Goal: Task Accomplishment & Management: Complete application form

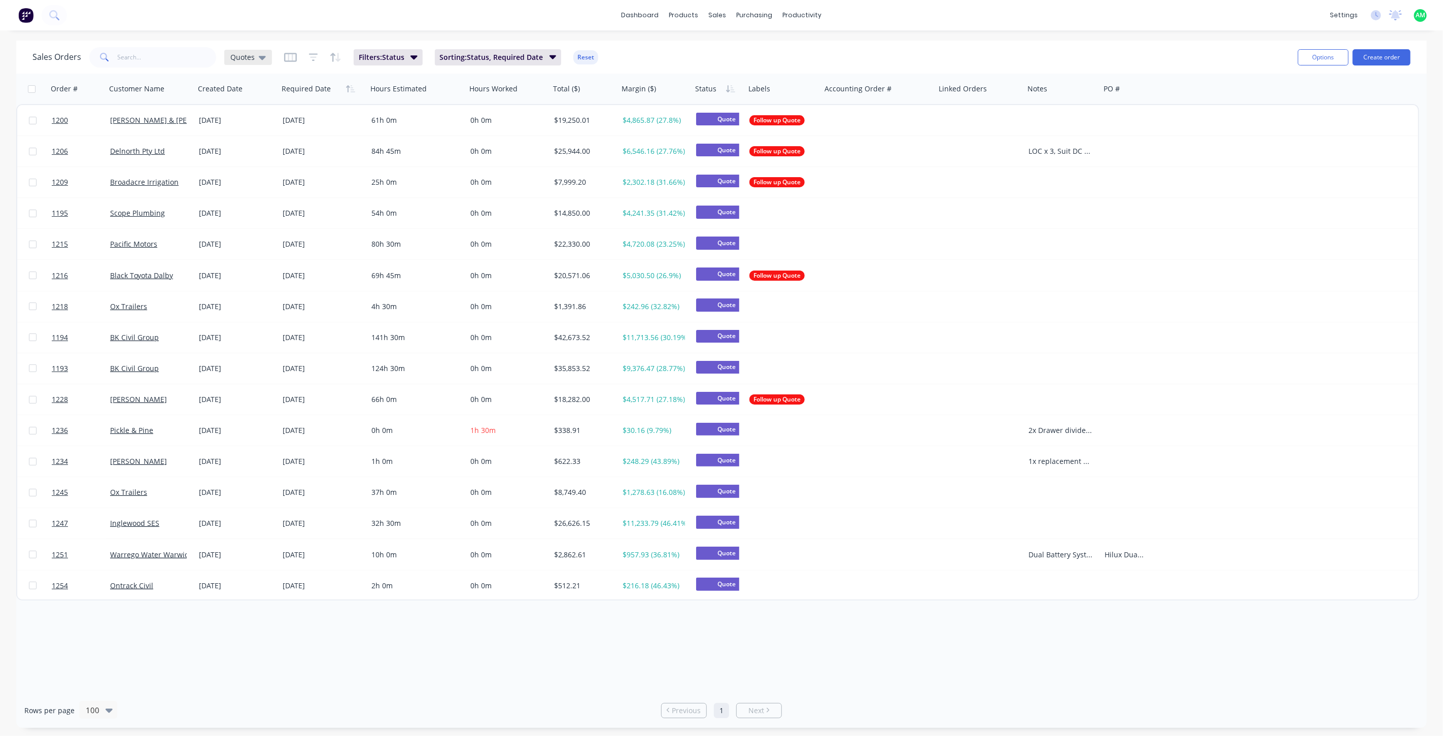
click at [256, 56] on div "Quotes" at bounding box center [248, 57] width 36 height 9
click at [255, 201] on button "All Status" at bounding box center [285, 204] width 116 height 12
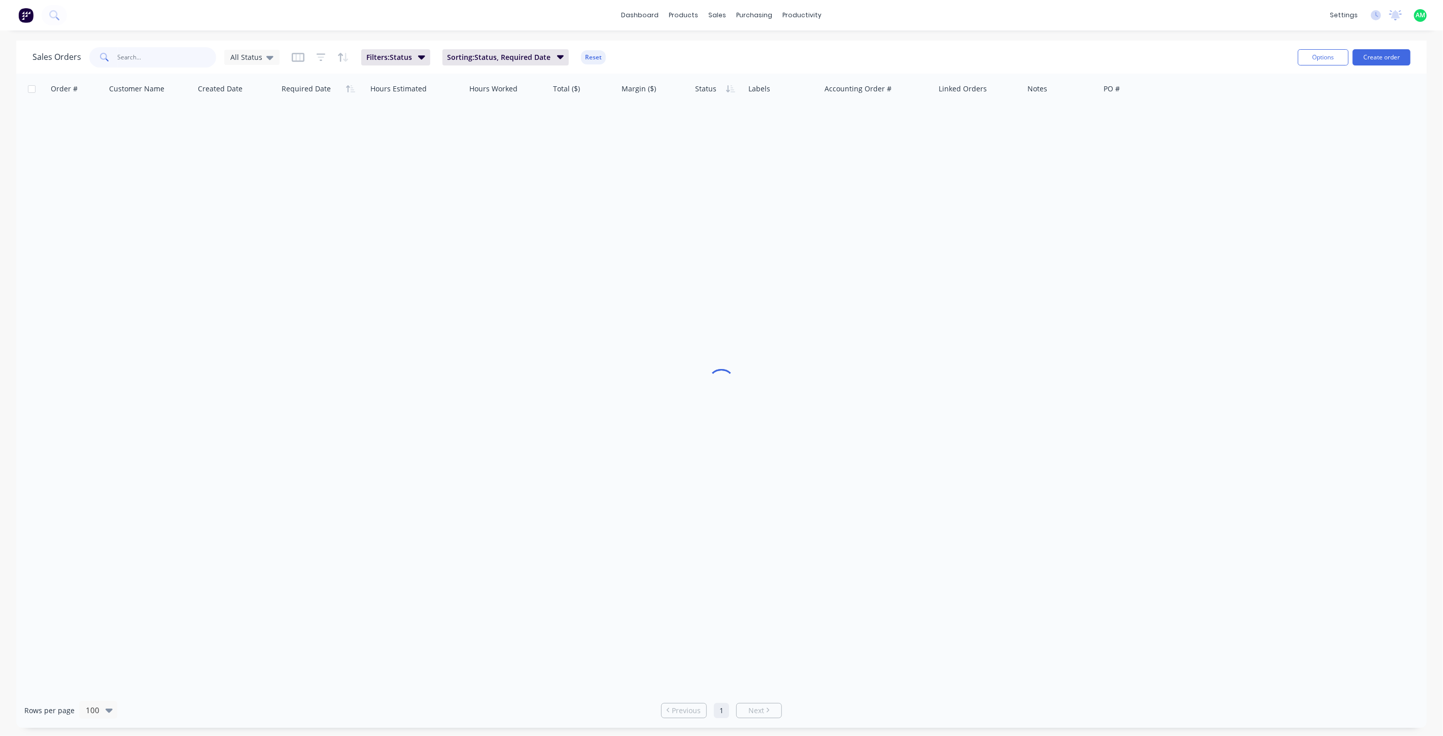
click at [155, 58] on input "text" at bounding box center [167, 57] width 99 height 20
drag, startPoint x: 166, startPoint y: 59, endPoint x: 137, endPoint y: 54, distance: 29.0
click at [137, 54] on input "[PERSON_NAME]" at bounding box center [167, 57] width 99 height 20
type input "[PERSON_NAME]"
click at [737, 50] on div "Sales Orders" at bounding box center [756, 48] width 42 height 9
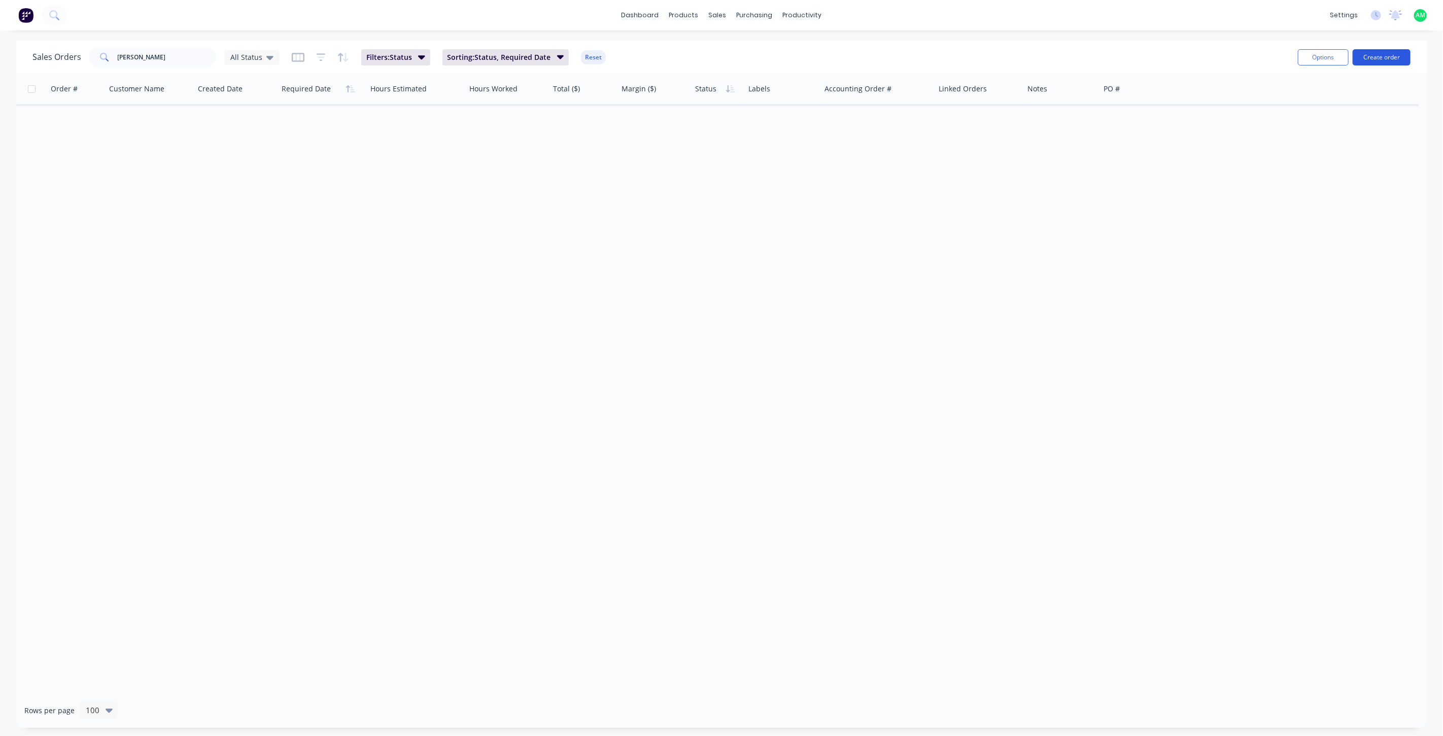
click at [1370, 54] on button "Create order" at bounding box center [1382, 57] width 58 height 16
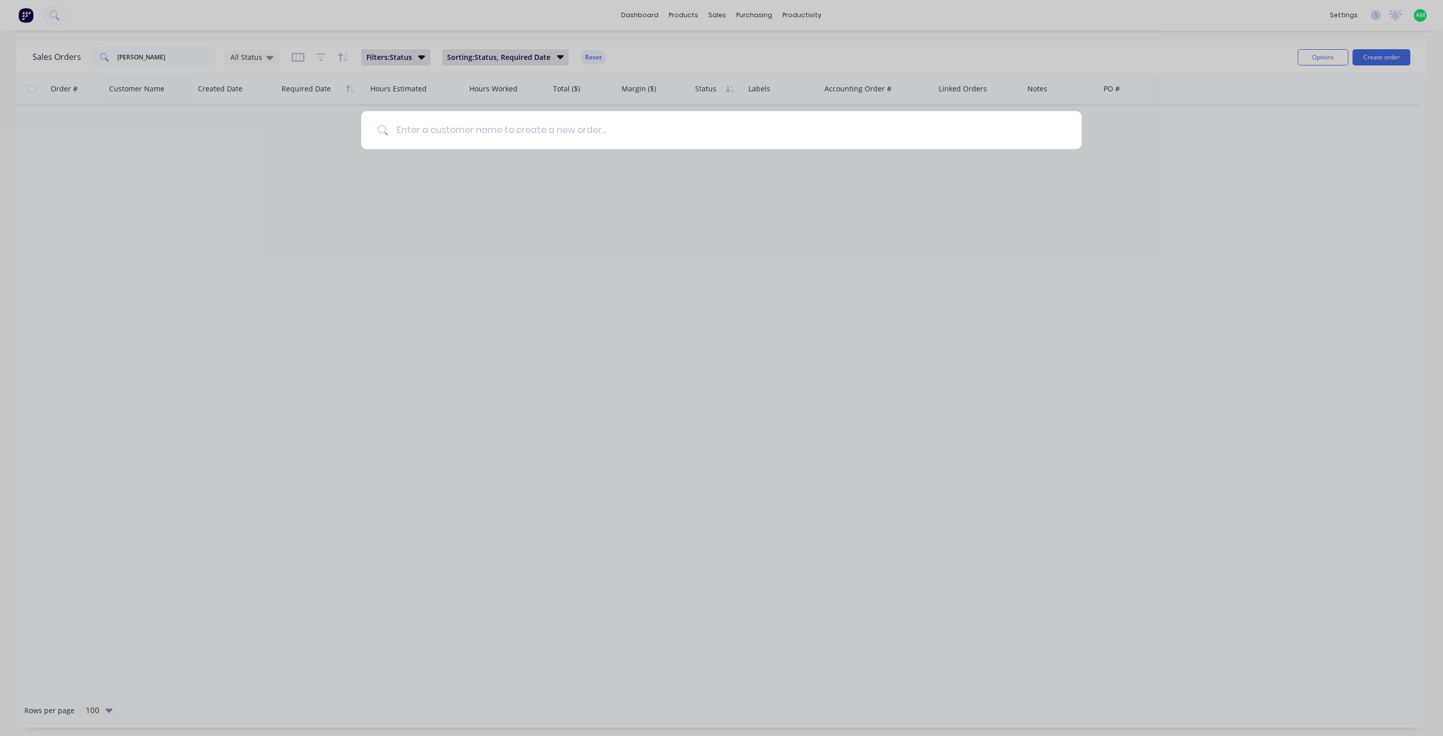
click at [592, 128] on input at bounding box center [727, 130] width 677 height 38
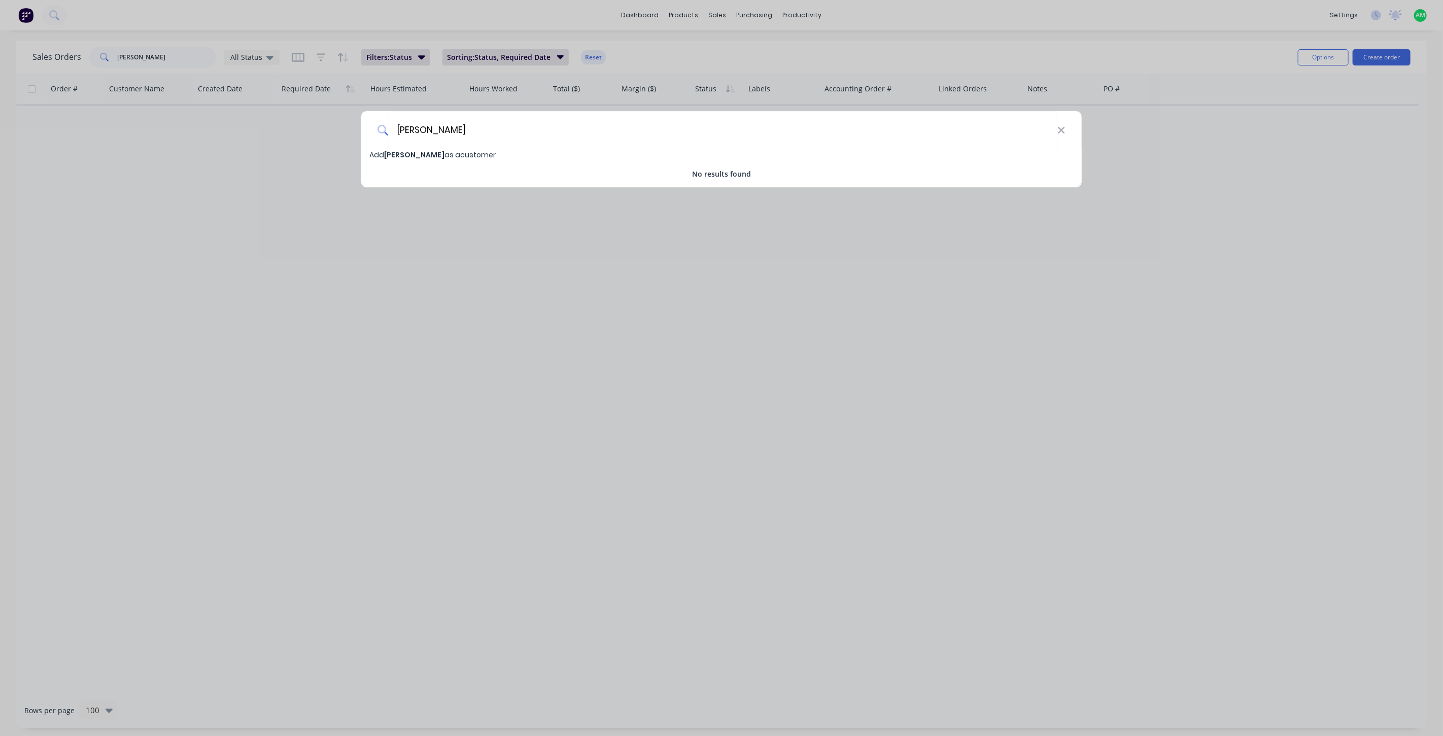
type input "[PERSON_NAME]"
click at [405, 152] on span "[PERSON_NAME]" at bounding box center [414, 155] width 60 height 10
select select "AU"
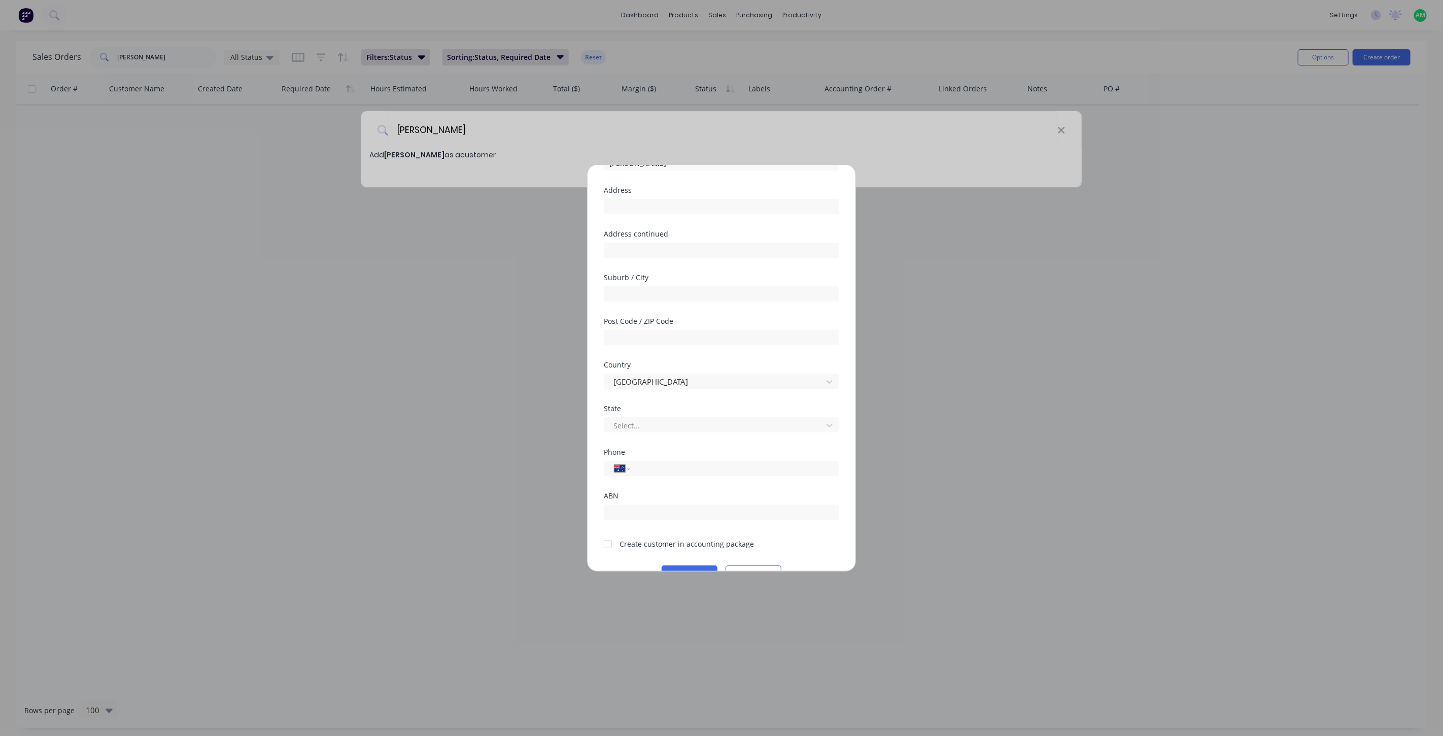
scroll to position [89, 0]
click at [611, 518] on div at bounding box center [608, 519] width 20 height 20
click at [669, 544] on button "Save" at bounding box center [690, 549] width 56 height 16
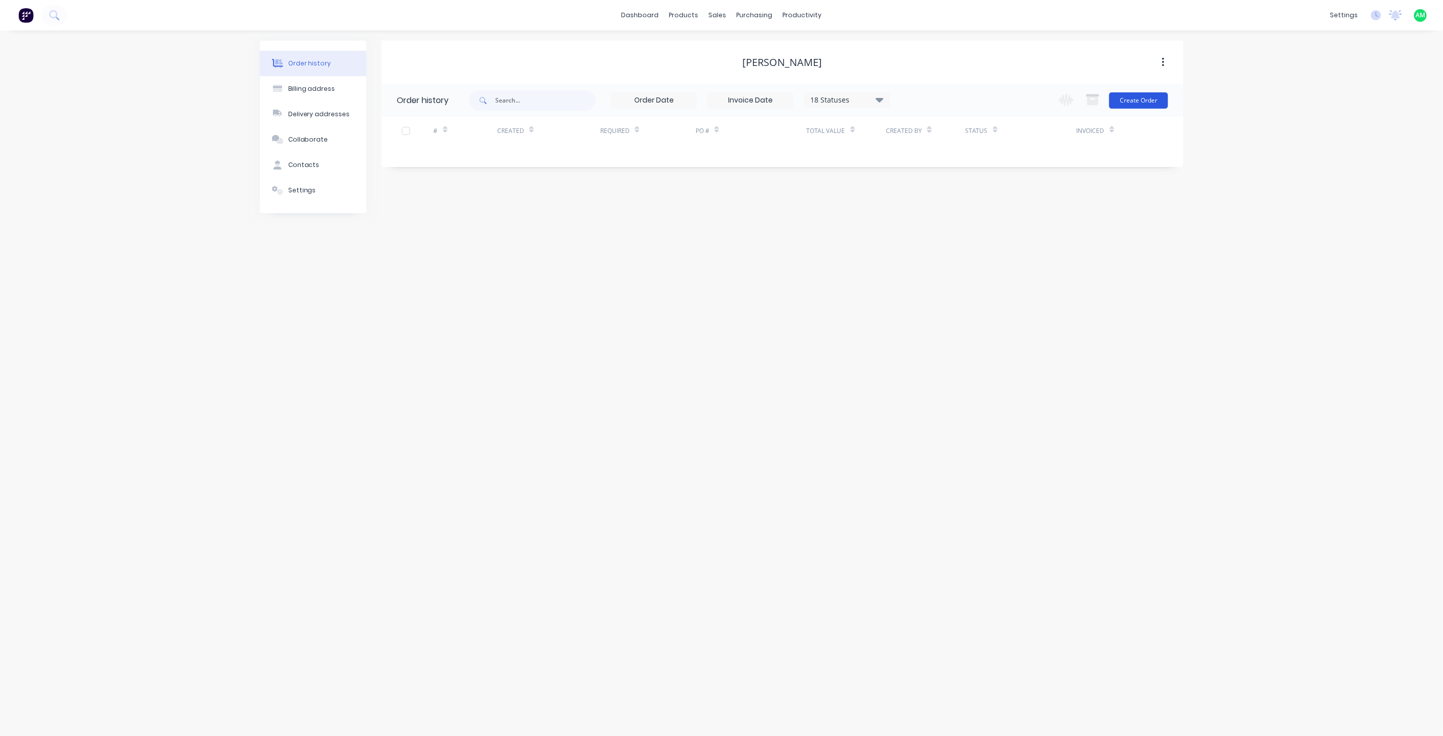
click at [1129, 95] on button "Create Order" at bounding box center [1138, 100] width 59 height 16
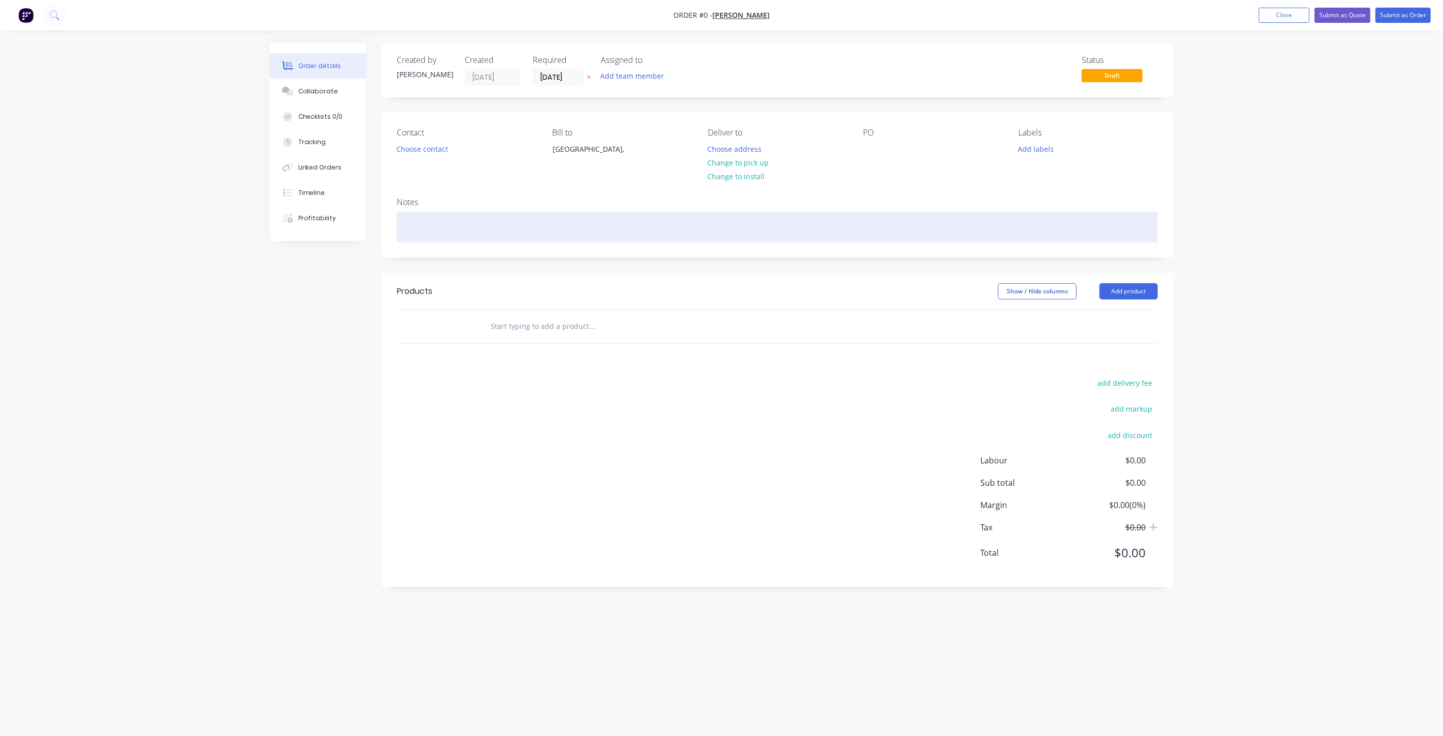
click at [442, 227] on div at bounding box center [777, 227] width 761 height 31
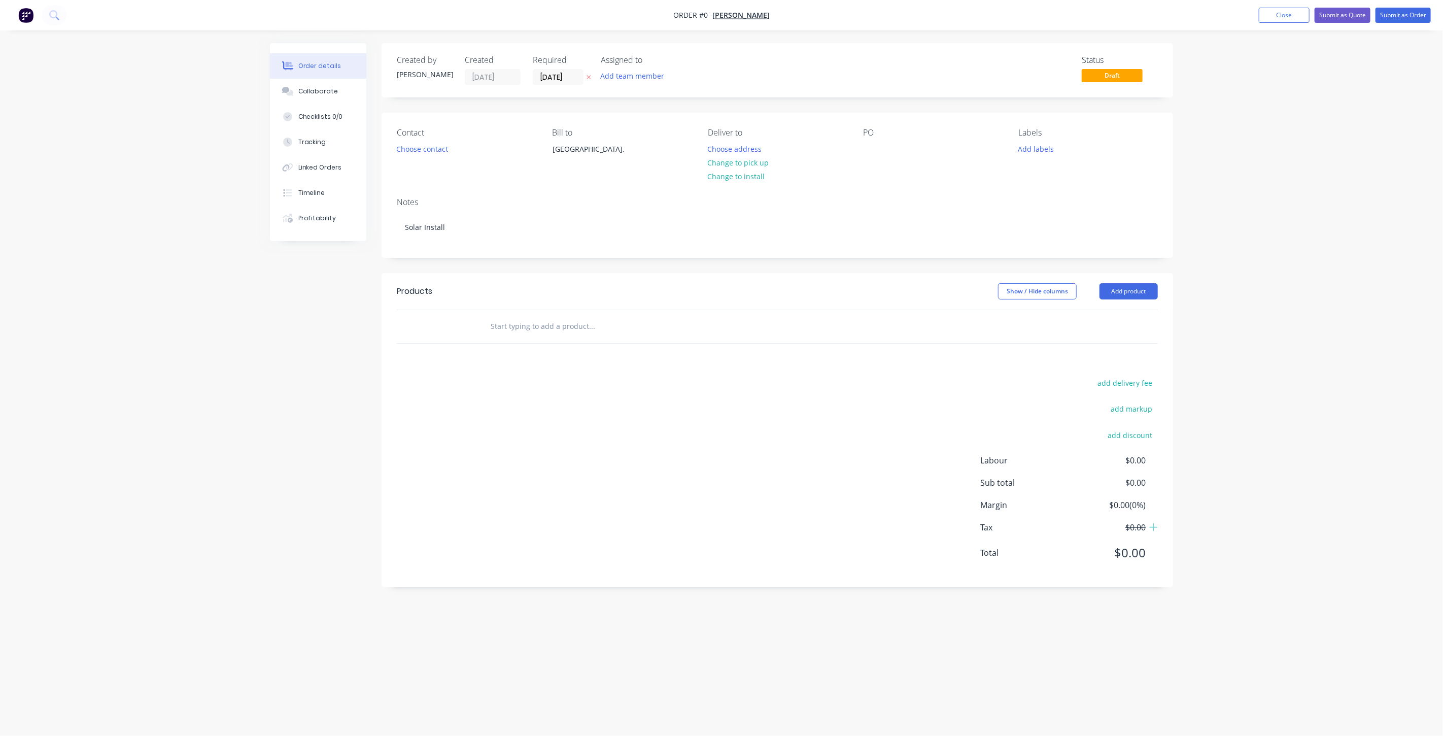
click at [564, 253] on div "Order details Collaborate Checklists 0/0 Tracking Linked Orders Timeline Profit…" at bounding box center [721, 348] width 923 height 611
click at [1384, 15] on button "Submit as Order" at bounding box center [1402, 15] width 55 height 15
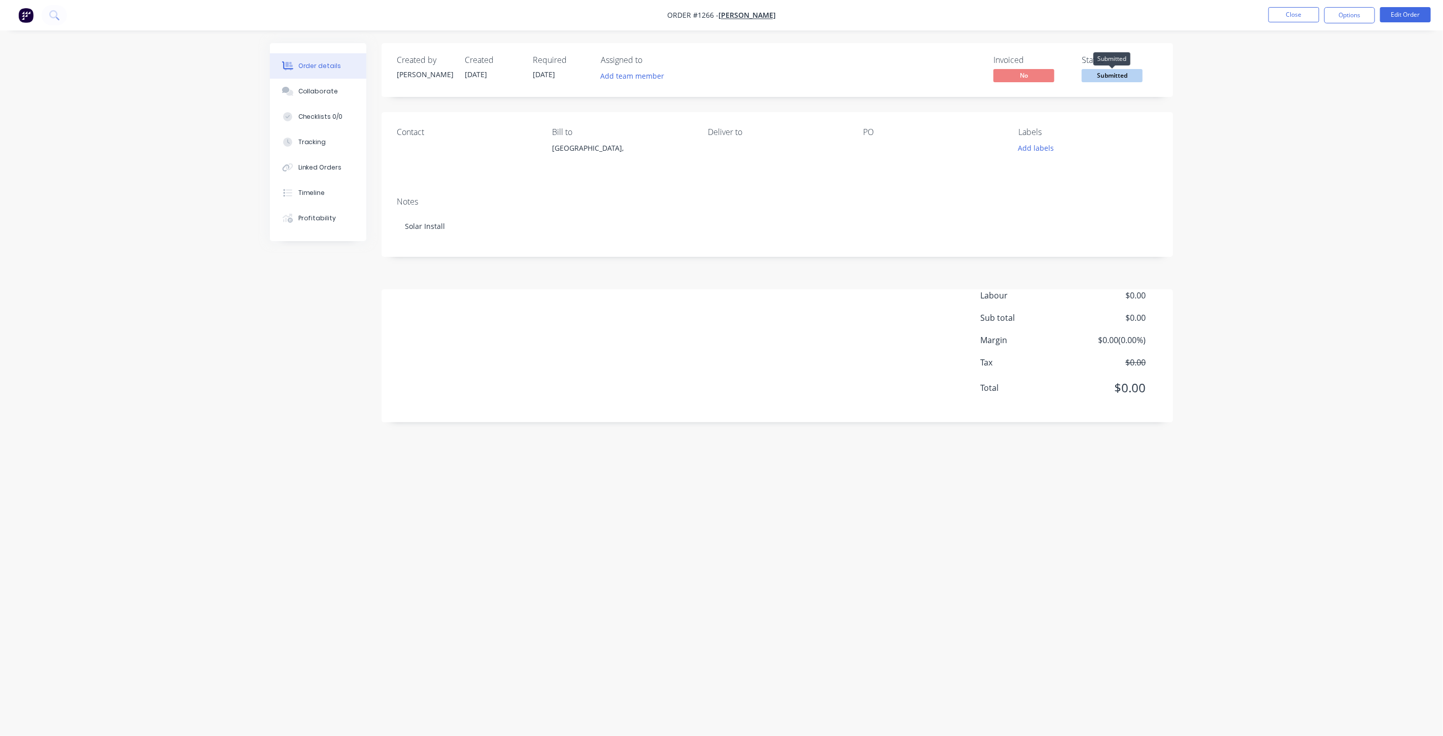
click at [1128, 74] on span "Submitted" at bounding box center [1112, 75] width 61 height 13
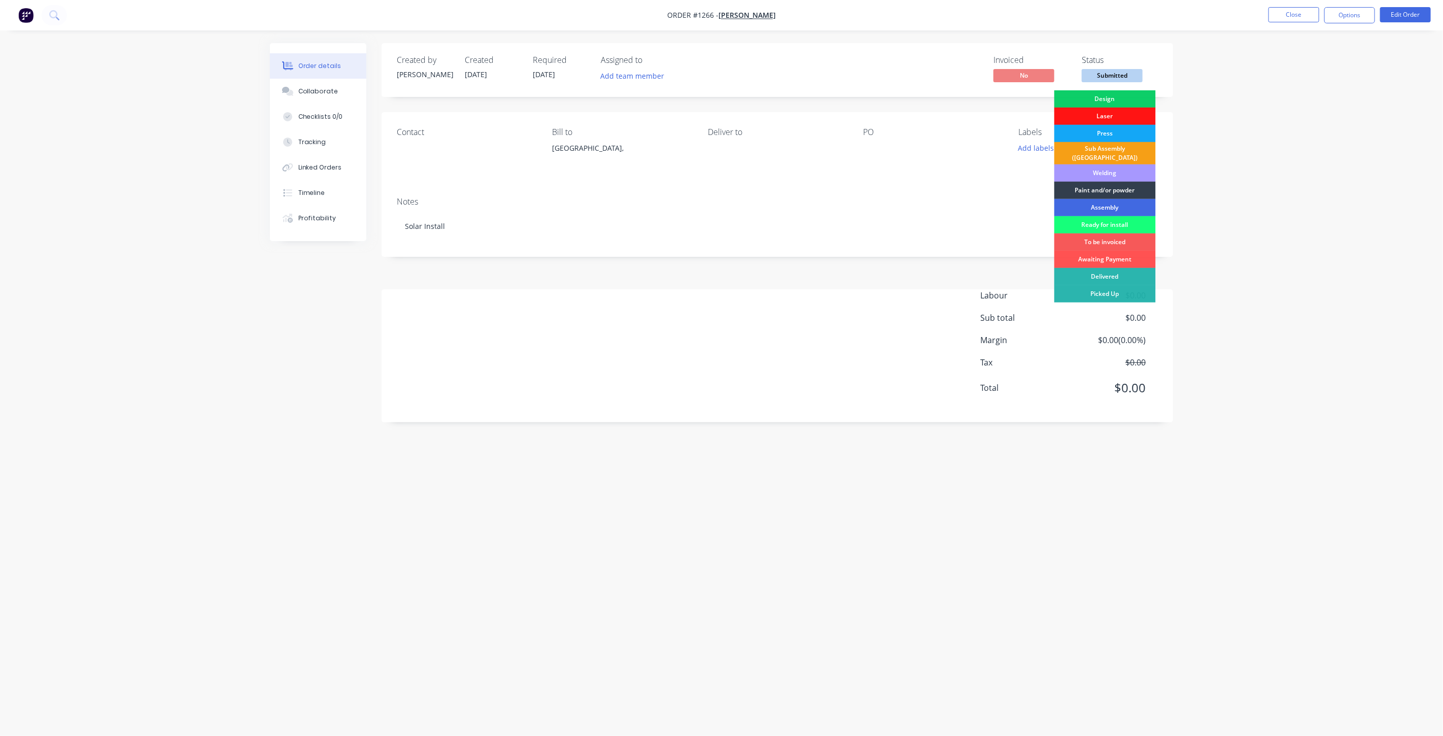
click at [1099, 204] on div "Assembly" at bounding box center [1104, 207] width 101 height 17
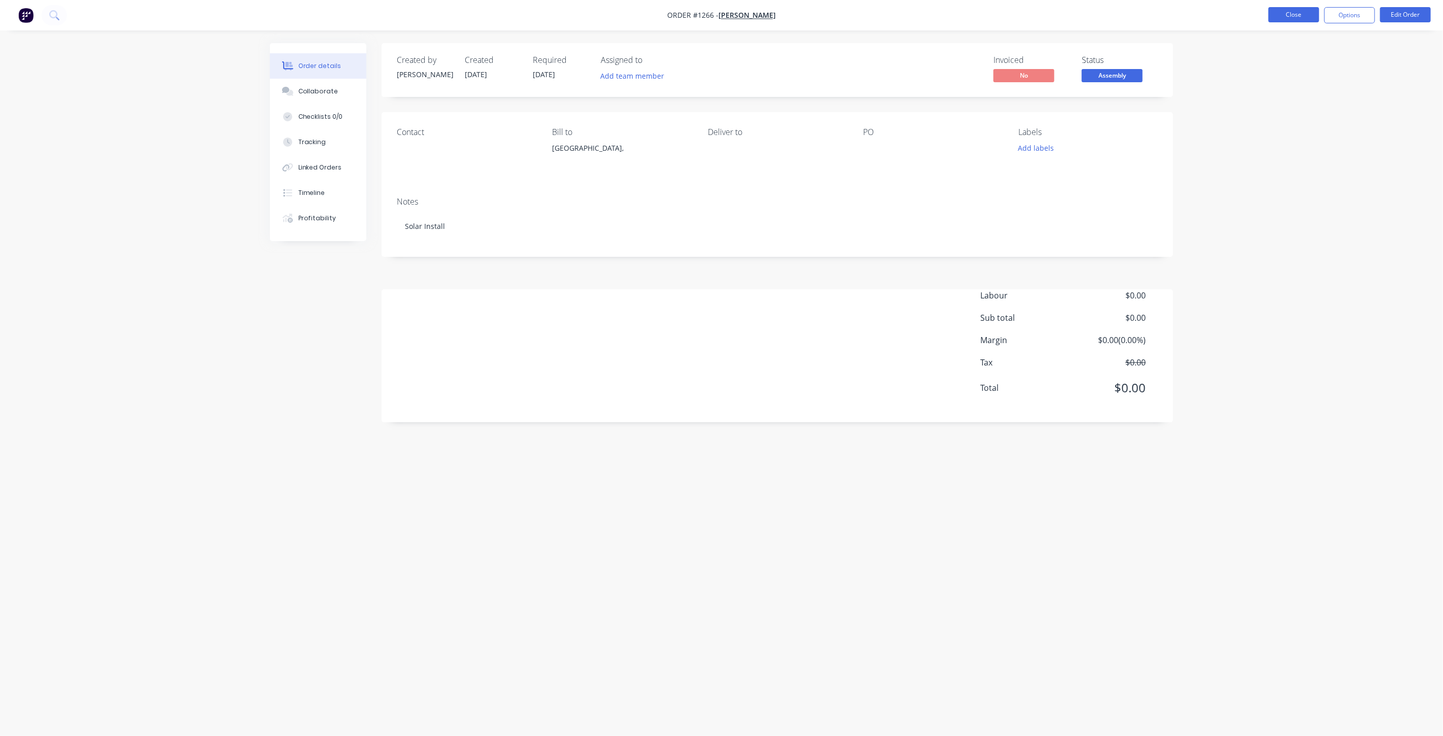
click at [1295, 18] on button "Close" at bounding box center [1293, 14] width 51 height 15
